Goal: Transaction & Acquisition: Purchase product/service

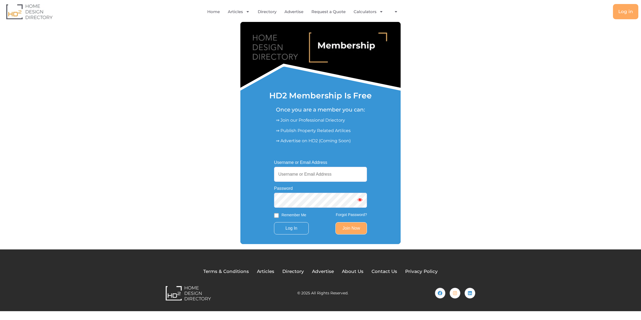
click at [306, 174] on input "Username or Email Address" at bounding box center [320, 174] width 93 height 15
type input "[EMAIL_ADDRESS][DOMAIN_NAME]"
click at [274, 222] on input "Log In" at bounding box center [291, 228] width 35 height 12
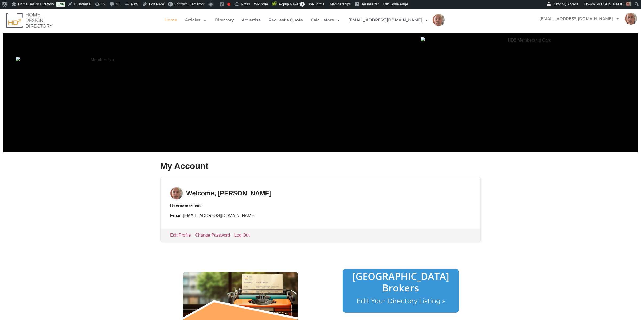
click at [177, 19] on link "Home" at bounding box center [171, 20] width 13 height 12
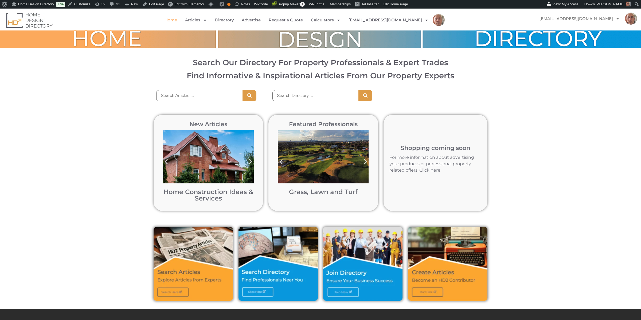
click at [429, 270] on img at bounding box center [447, 264] width 79 height 74
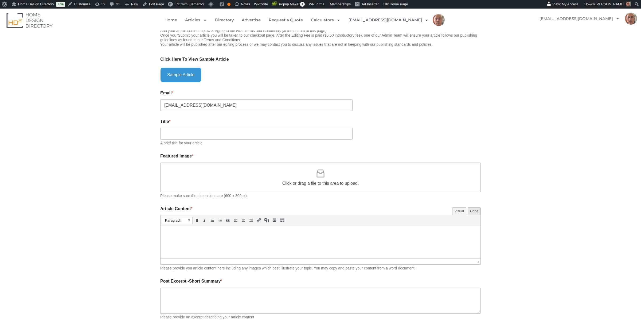
scroll to position [170, 0]
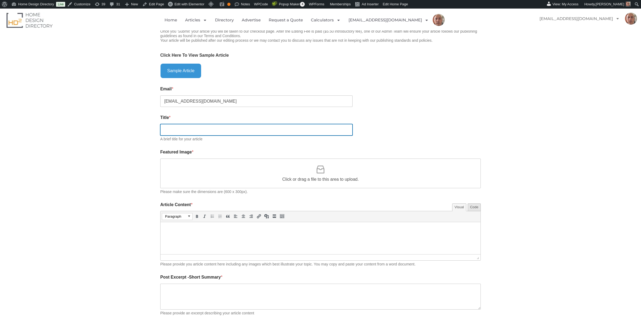
click at [173, 130] on input "Title *" at bounding box center [256, 129] width 192 height 11
type input "test"
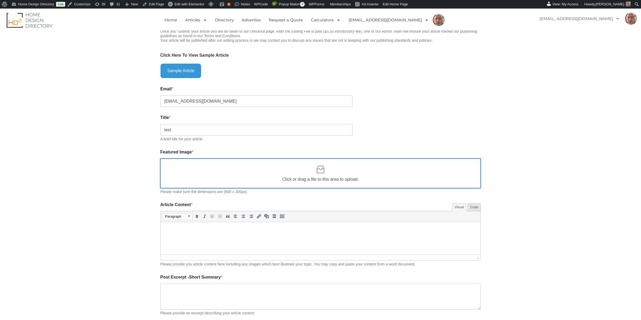
click at [319, 170] on icon at bounding box center [320, 169] width 11 height 11
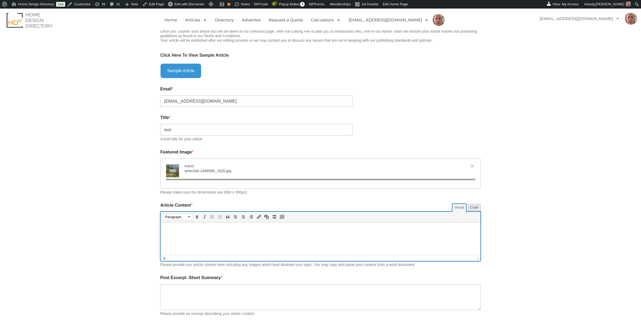
click at [192, 231] on p at bounding box center [320, 230] width 315 height 6
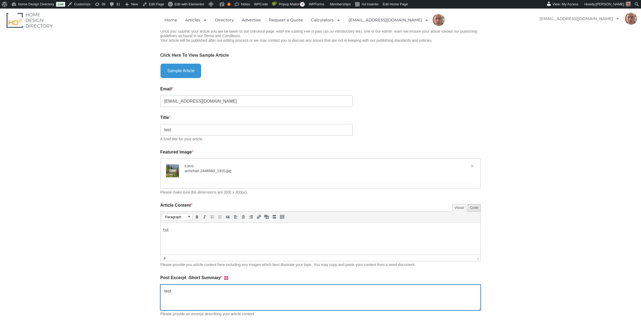
type textarea "test"
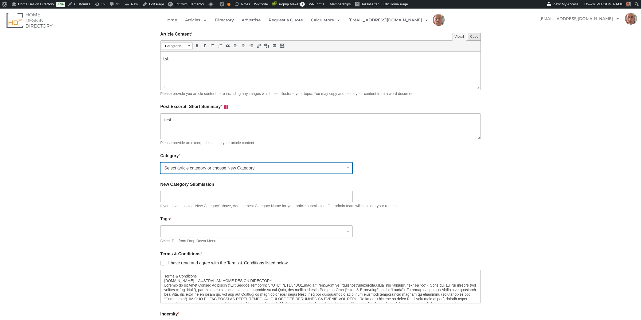
scroll to position [346, 0]
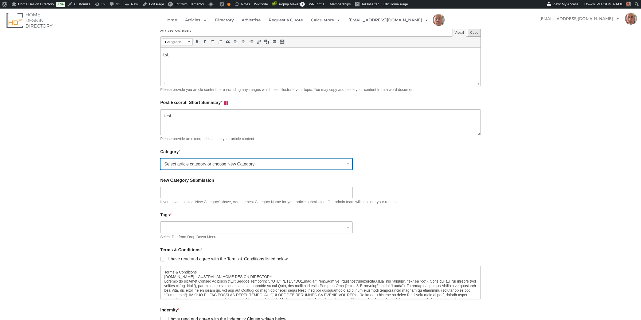
type input "[{"name":"armchair-2446560_1920.jpg","file":"a313fd1de32eb0fdeb1f013c5ada3858.j…"
click at [184, 164] on select "Select article category or choose New Category Bathroom Renovation Ideas & Serv…" at bounding box center [256, 163] width 192 height 11
select select "552"
click at [160, 158] on select "Select article category or choose New Category Bathroom Renovation Ideas & Serv…" at bounding box center [256, 163] width 192 height 11
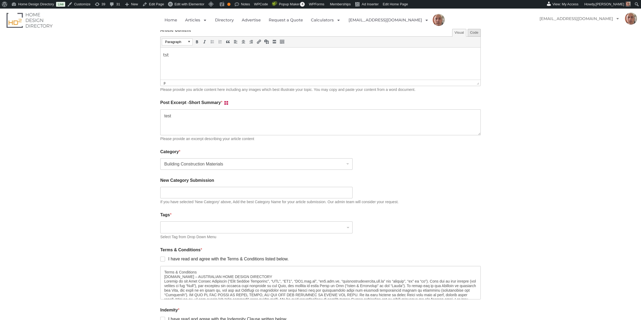
click at [179, 229] on input "search" at bounding box center [256, 227] width 184 height 6
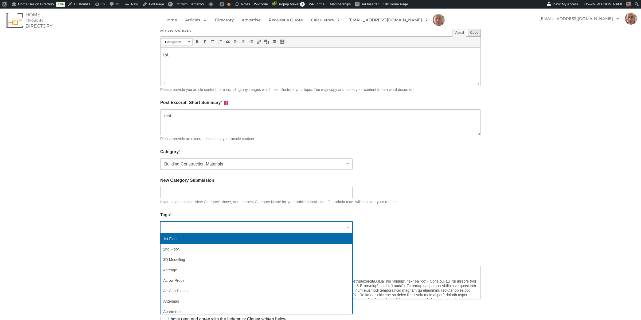
select select "587"
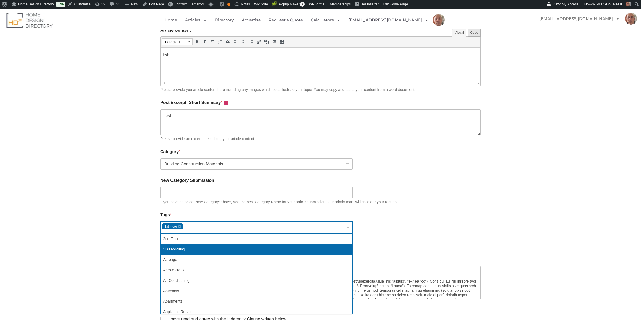
click at [140, 245] on div "Article Submission/Review Create article 25% Please enable JavaScript in your b…" at bounding box center [320, 92] width 641 height 628
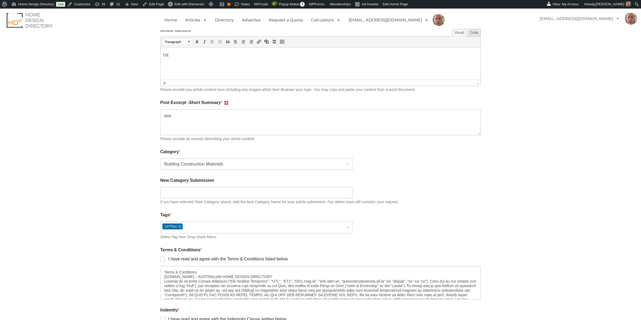
click at [165, 258] on label "I have read and agree with the Terms & Conditions listed below." at bounding box center [227, 259] width 124 height 6
click at [165, 258] on input "I have read and agree with the Terms & Conditions listed below." at bounding box center [163, 259] width 4 height 4
checkbox input "true"
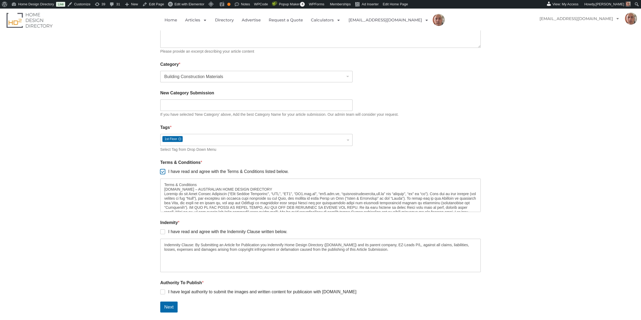
scroll to position [466, 0]
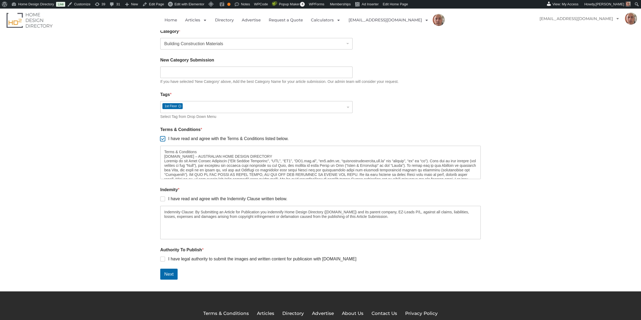
click at [202, 199] on label "I have read and agree with the Indemnity Clause written below." at bounding box center [226, 199] width 122 height 6
click at [165, 199] on input "I have read and agree with the Indemnity Clause written below." at bounding box center [163, 199] width 4 height 4
checkbox input "true"
drag, startPoint x: 173, startPoint y: 257, endPoint x: 172, endPoint y: 260, distance: 3.1
click at [173, 257] on label "I have legal authority to submit the images and written content for publicaion …" at bounding box center [260, 259] width 191 height 6
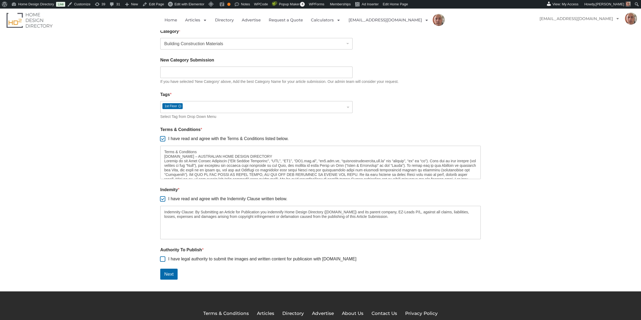
click at [165, 257] on input "I have legal authority to submit the images and written content for publicaion …" at bounding box center [163, 259] width 4 height 4
checkbox input "true"
click at [170, 274] on button "Next" at bounding box center [168, 274] width 17 height 11
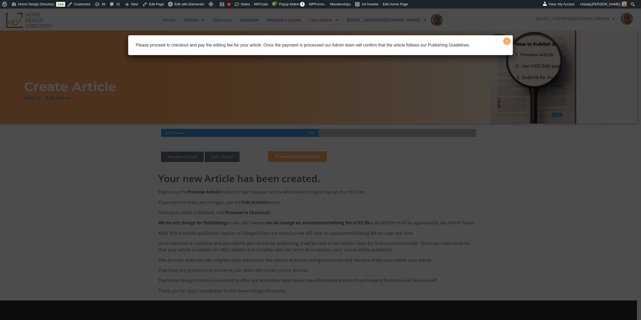
drag, startPoint x: 507, startPoint y: 41, endPoint x: 481, endPoint y: 61, distance: 32.4
click at [506, 41] on button "×" at bounding box center [506, 40] width 7 height 7
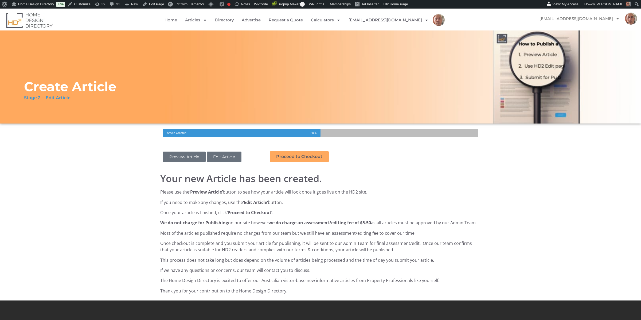
click at [295, 158] on span "Proceed to Checkout" at bounding box center [299, 156] width 46 height 4
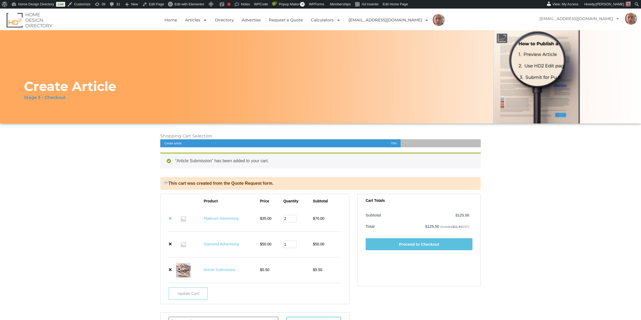
click at [170, 218] on link "×" at bounding box center [170, 218] width 3 height 6
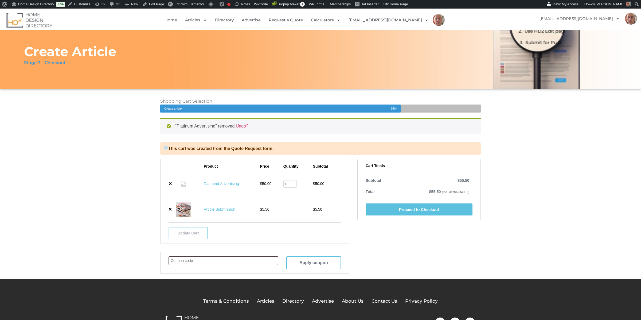
scroll to position [55, 0]
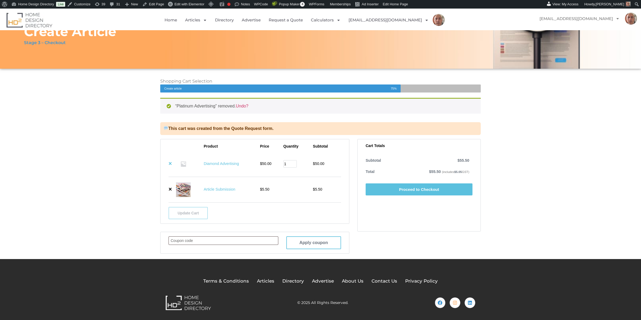
click at [170, 163] on link "×" at bounding box center [170, 164] width 3 height 6
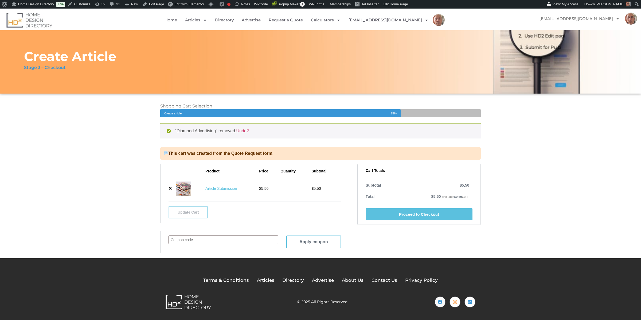
scroll to position [29, 0]
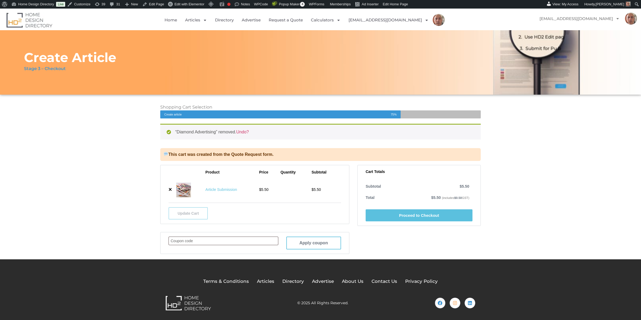
click at [404, 215] on link "Proceed to Checkout" at bounding box center [419, 215] width 107 height 12
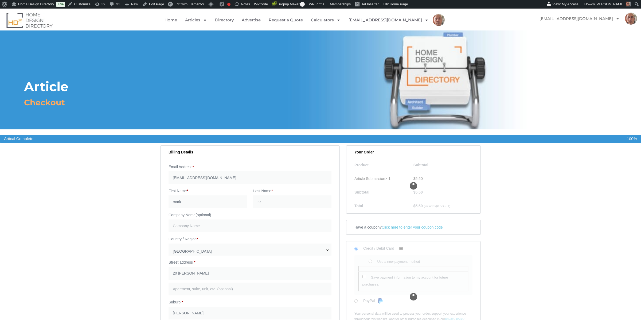
select select "[GEOGRAPHIC_DATA]"
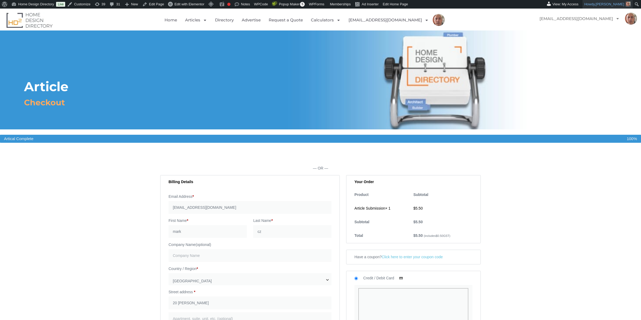
click at [586, 3] on link "Howdy, Mark Czernkowski" at bounding box center [608, 4] width 50 height 9
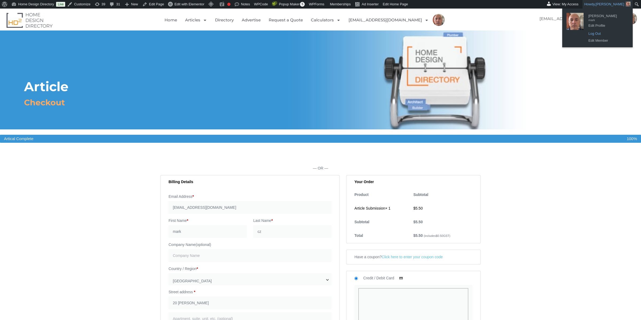
click at [594, 34] on link "Log Out" at bounding box center [607, 33] width 43 height 7
